Goal: Find specific page/section: Find specific page/section

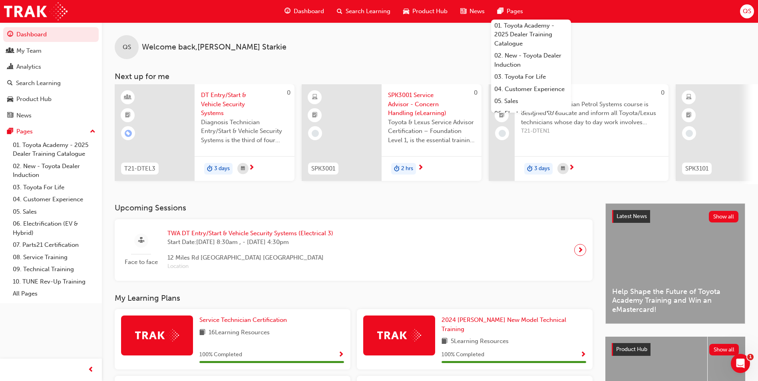
click at [506, 14] on div "Pages" at bounding box center [510, 11] width 38 height 16
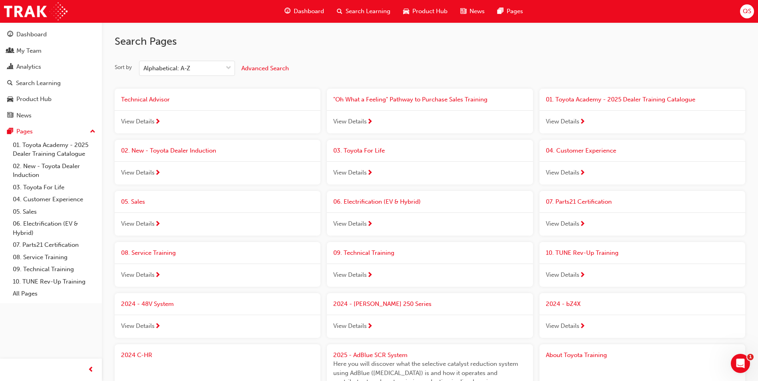
click at [315, 9] on span "Dashboard" at bounding box center [309, 11] width 30 height 9
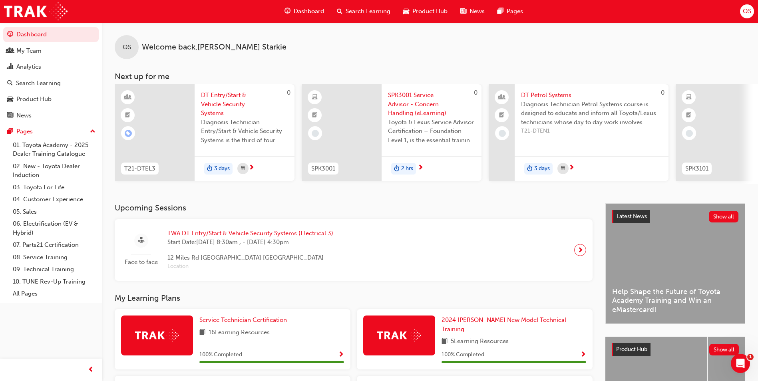
scroll to position [260, 0]
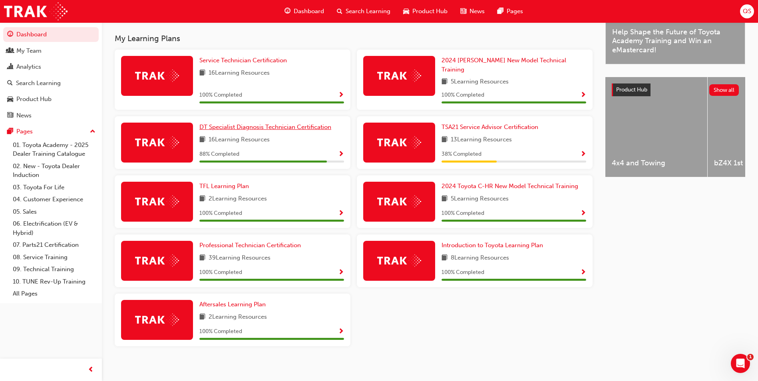
click at [275, 123] on span "DT Specialist Diagnosis Technician Certification" at bounding box center [265, 126] width 132 height 7
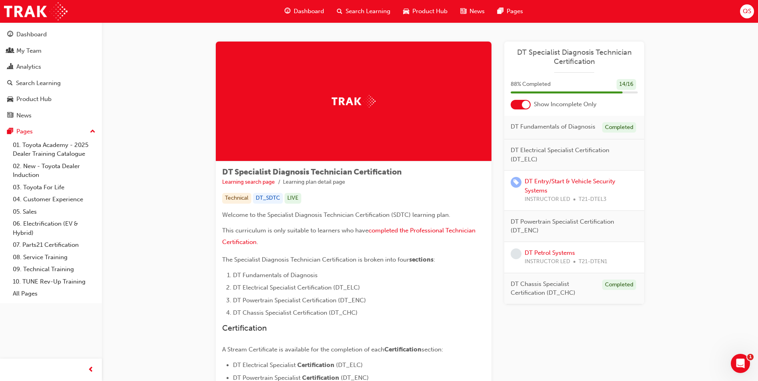
click at [525, 107] on div at bounding box center [526, 105] width 8 height 8
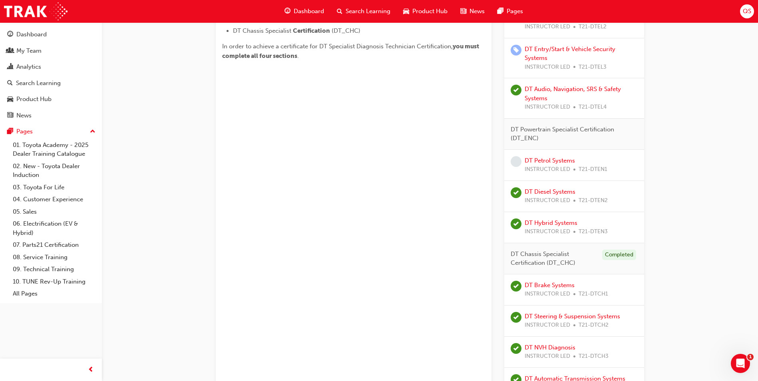
scroll to position [436, 0]
